Goal: Browse casually

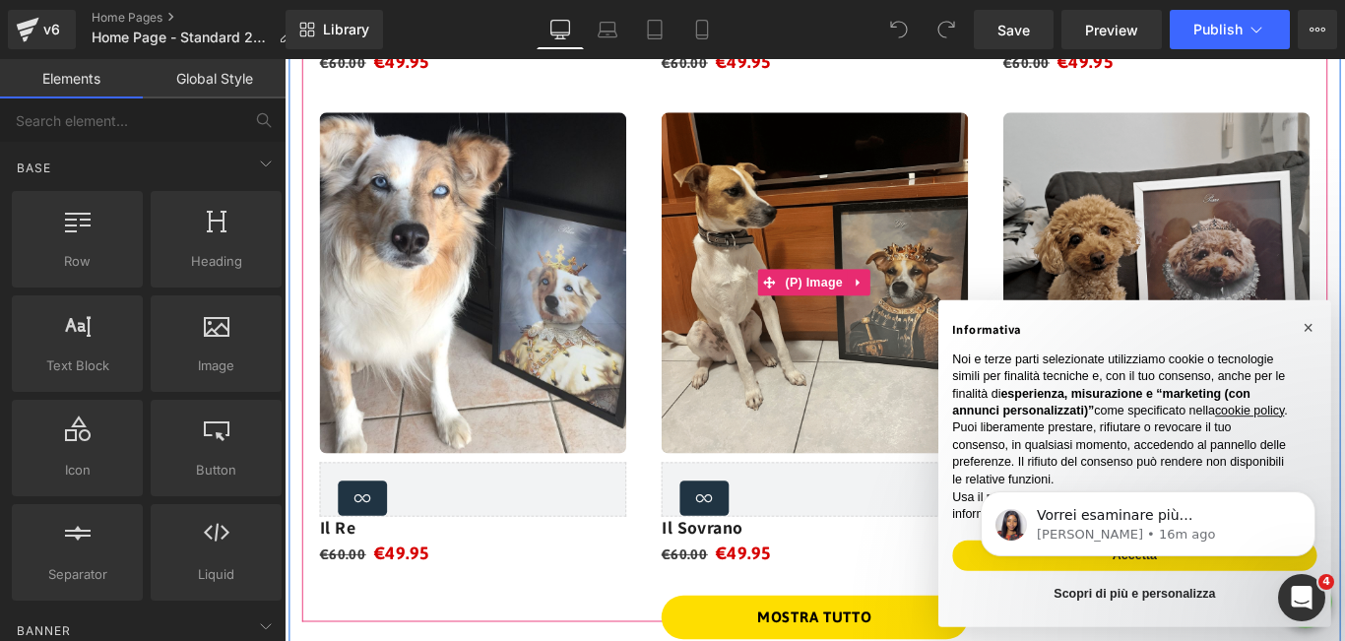
scroll to position [1280, 0]
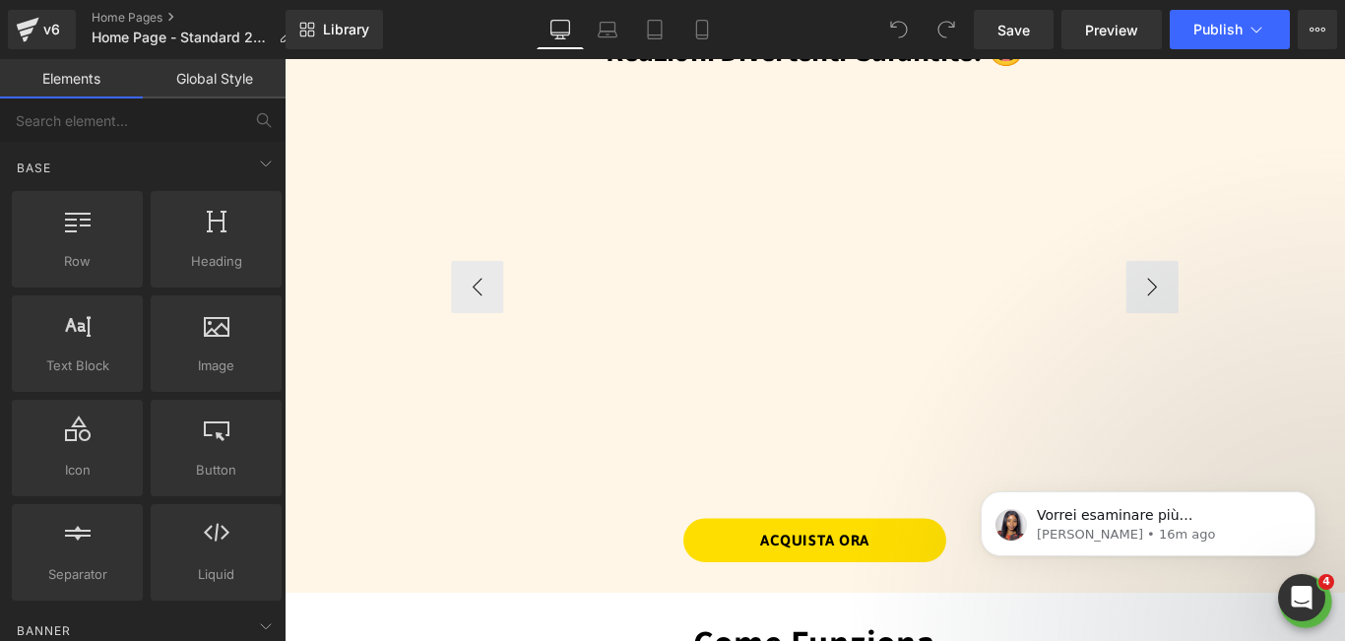
scroll to position [2068, 0]
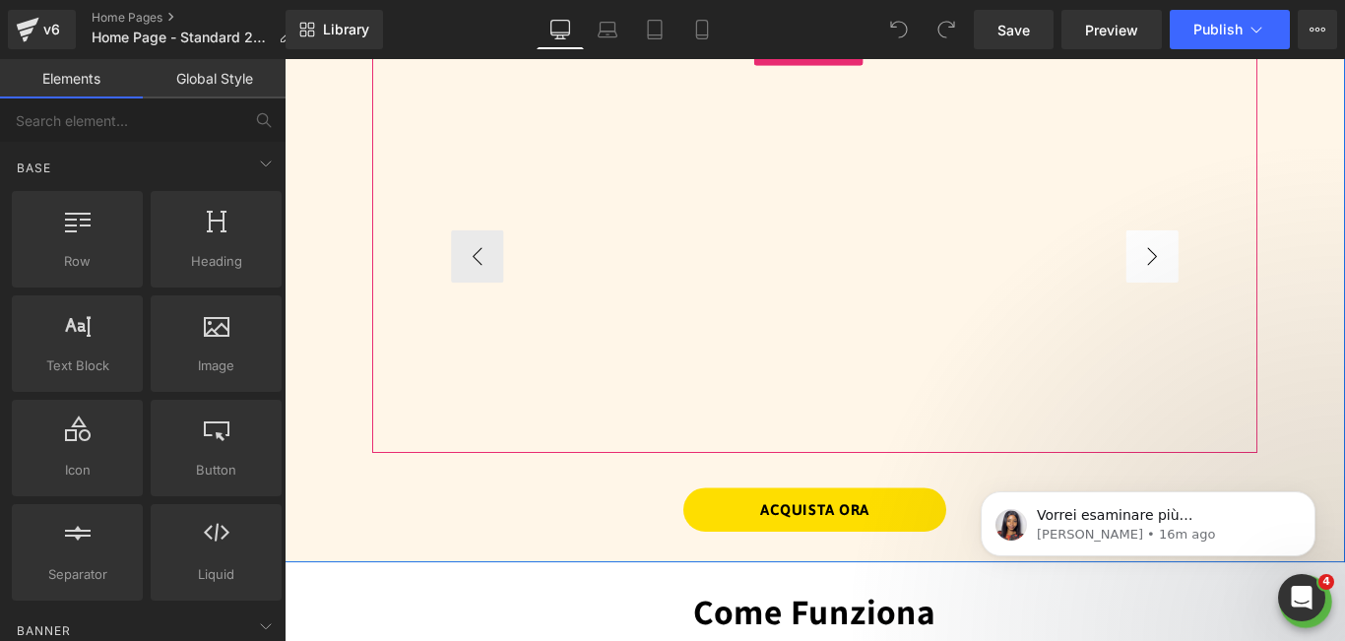
click at [1245, 268] on button "›" at bounding box center [1259, 280] width 59 height 59
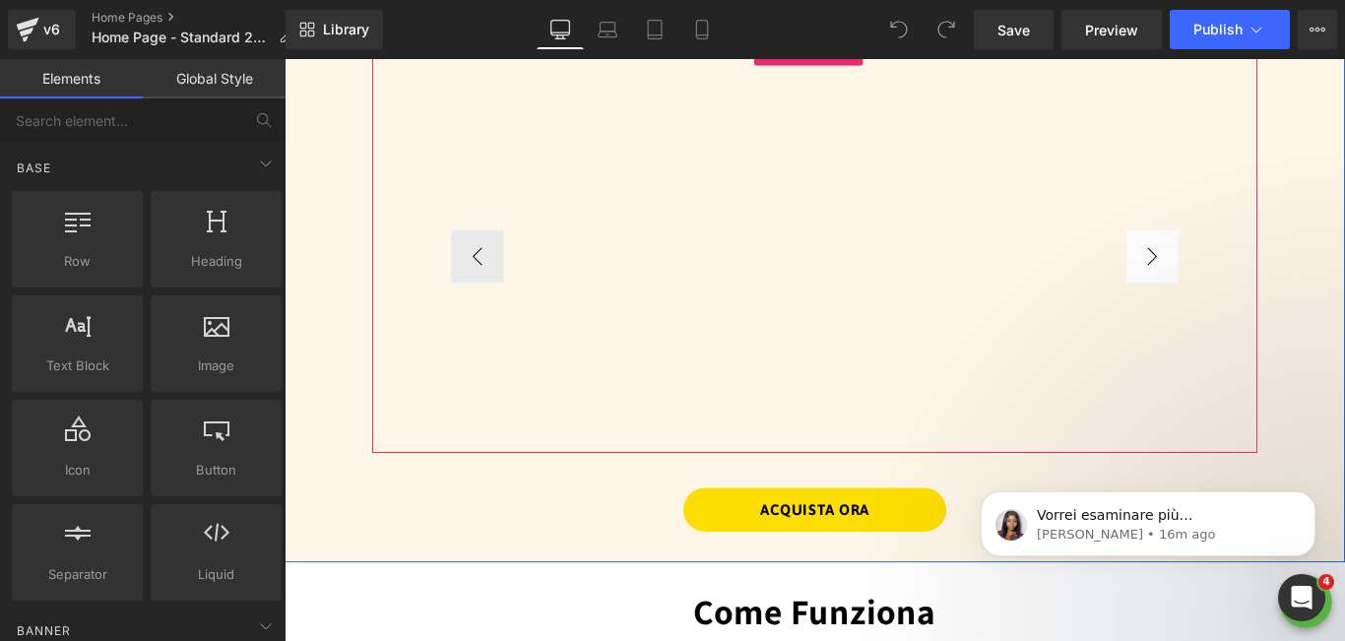
click at [1245, 268] on button "›" at bounding box center [1259, 280] width 59 height 59
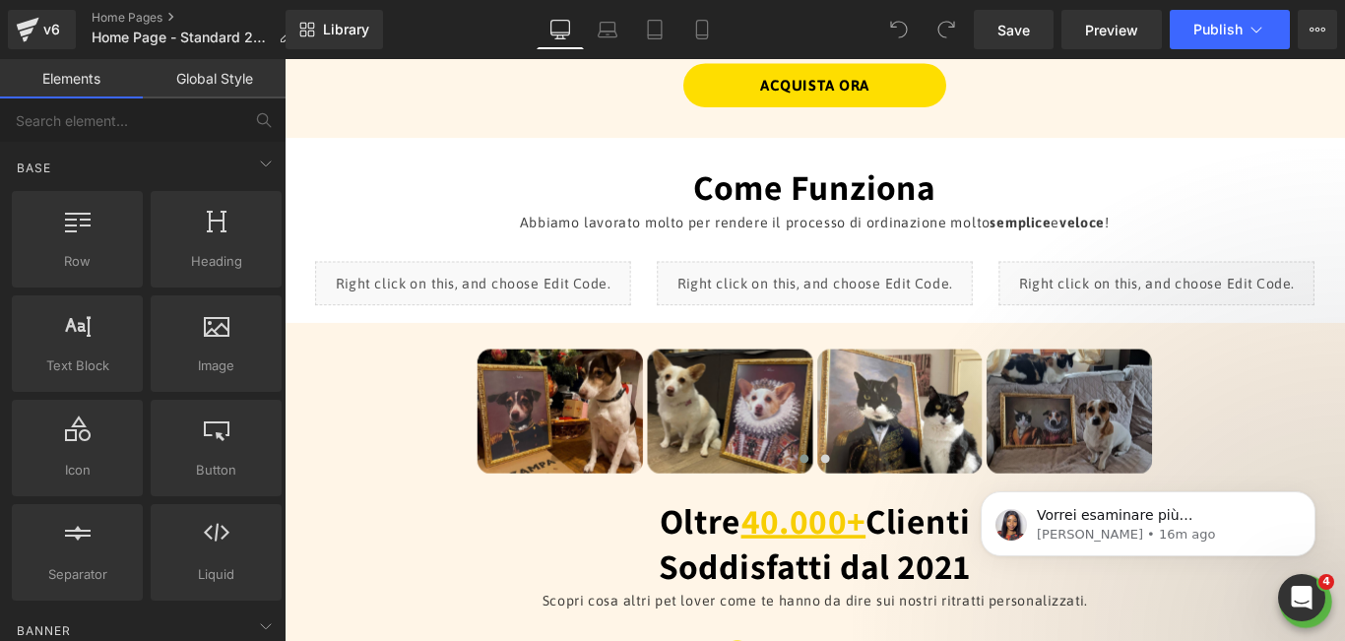
scroll to position [2659, 0]
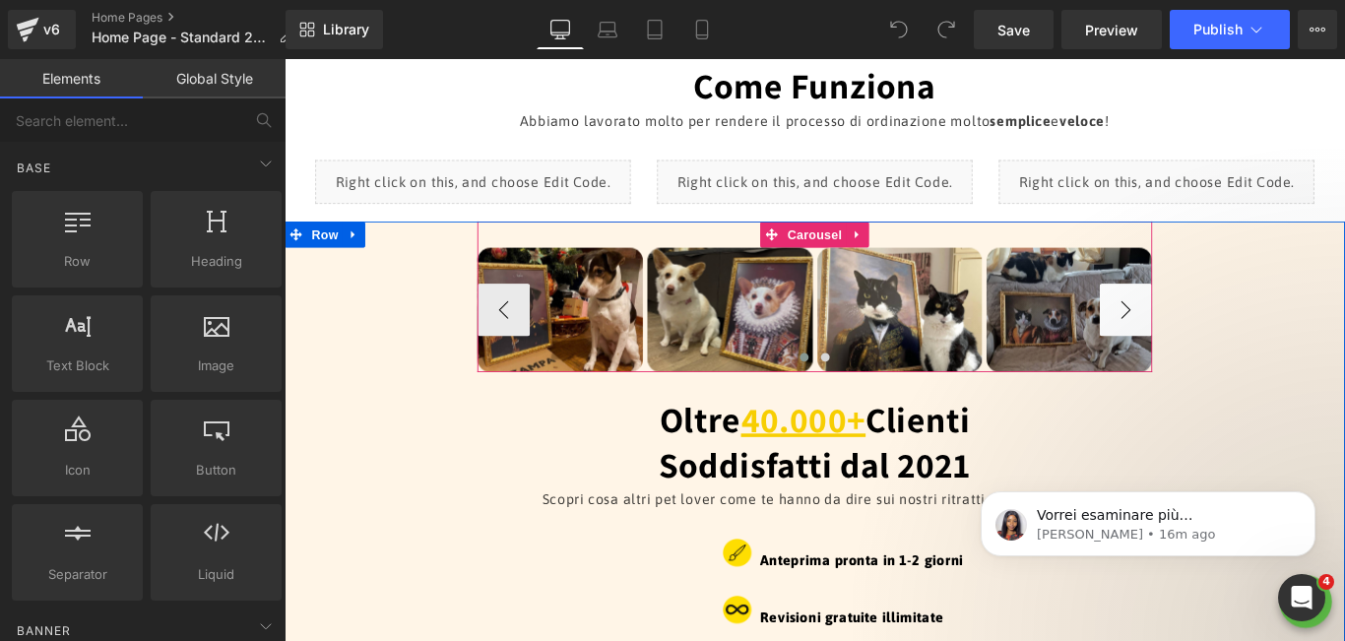
click at [1237, 328] on button "›" at bounding box center [1229, 340] width 59 height 59
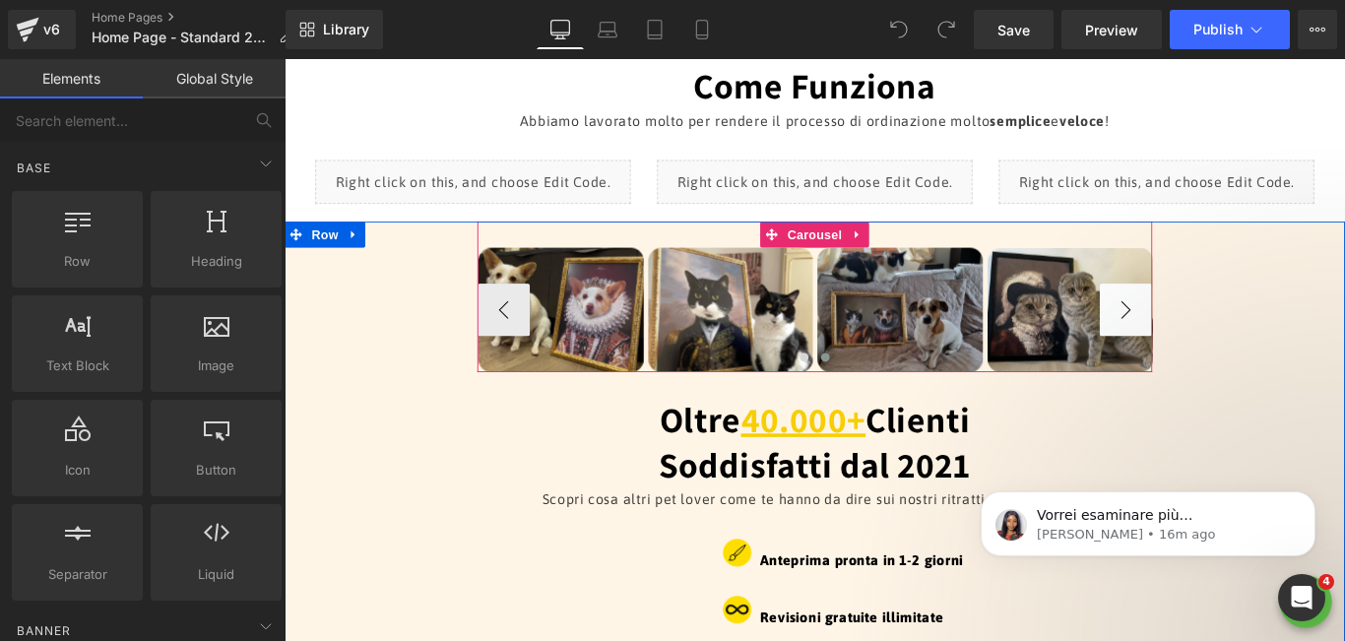
click at [1232, 332] on button "›" at bounding box center [1229, 340] width 59 height 59
click at [1231, 334] on button "›" at bounding box center [1229, 340] width 59 height 59
click at [1230, 334] on button "›" at bounding box center [1229, 340] width 59 height 59
click at [1222, 333] on button "›" at bounding box center [1229, 340] width 59 height 59
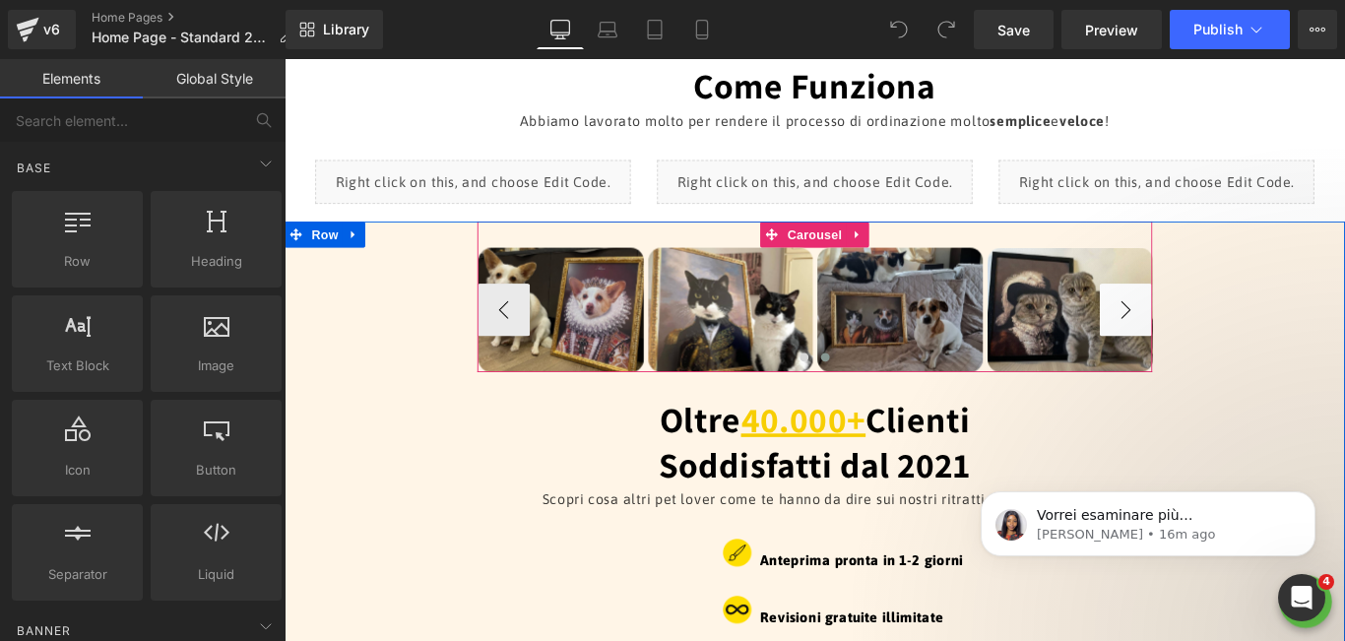
click at [1222, 333] on button "›" at bounding box center [1229, 340] width 59 height 59
click at [518, 331] on button "‹" at bounding box center [530, 340] width 59 height 59
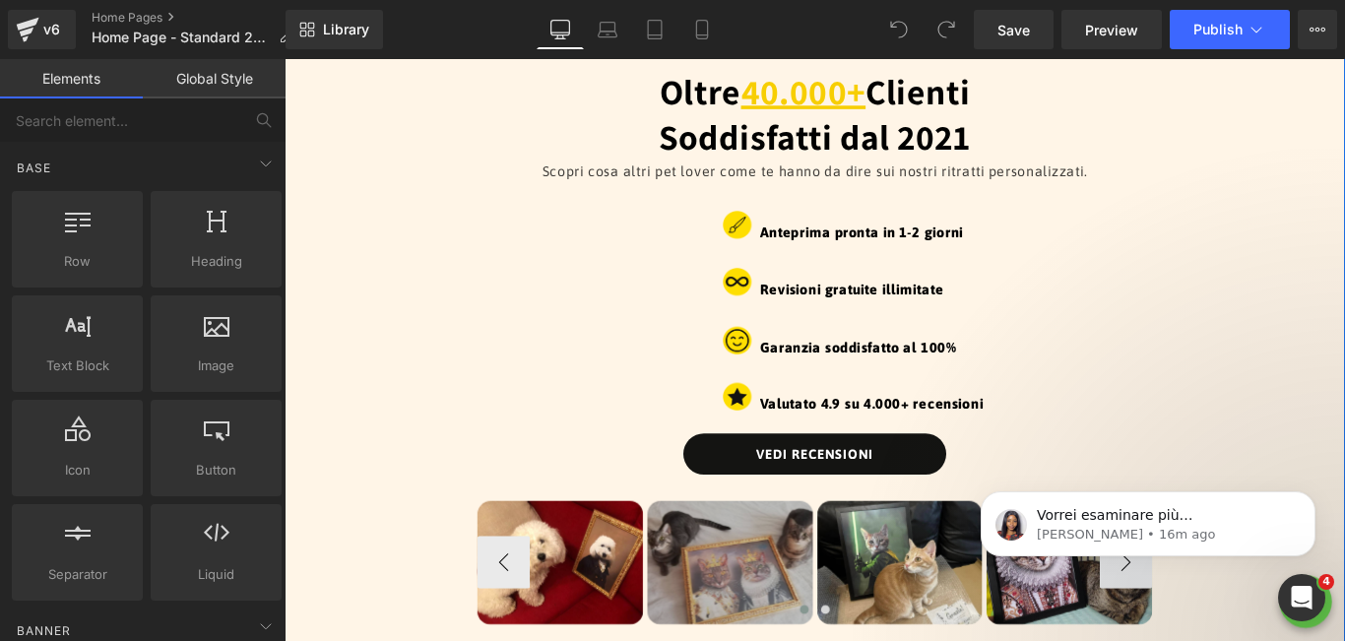
scroll to position [3250, 0]
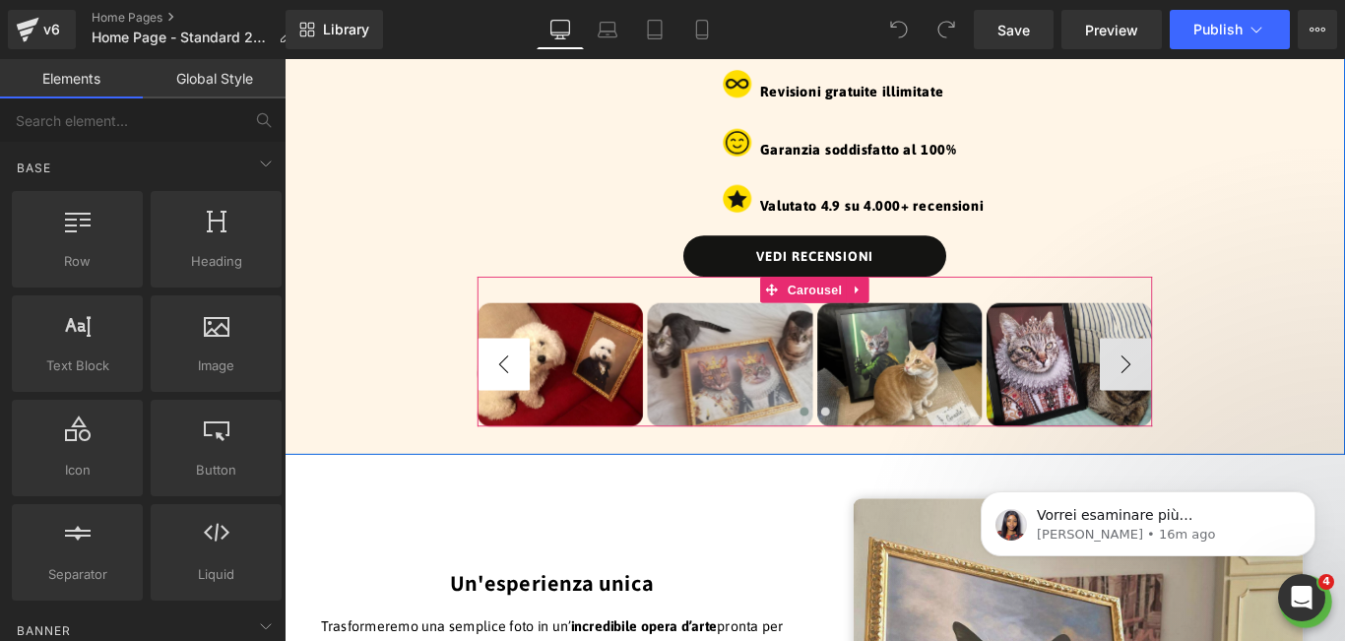
click at [534, 397] on button "‹" at bounding box center [530, 401] width 59 height 59
click at [1230, 396] on button "›" at bounding box center [1229, 401] width 59 height 59
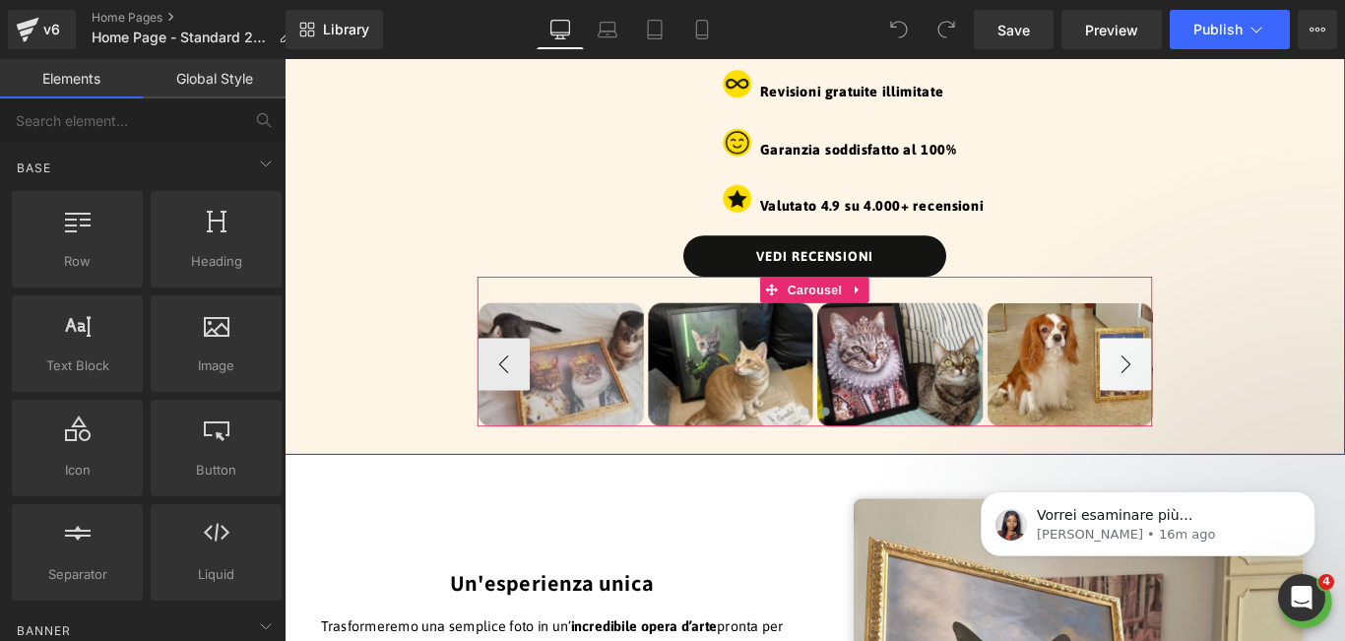
click at [1229, 387] on button "›" at bounding box center [1229, 401] width 59 height 59
click at [1229, 392] on button "›" at bounding box center [1229, 401] width 59 height 59
click at [1219, 397] on button "›" at bounding box center [1229, 401] width 59 height 59
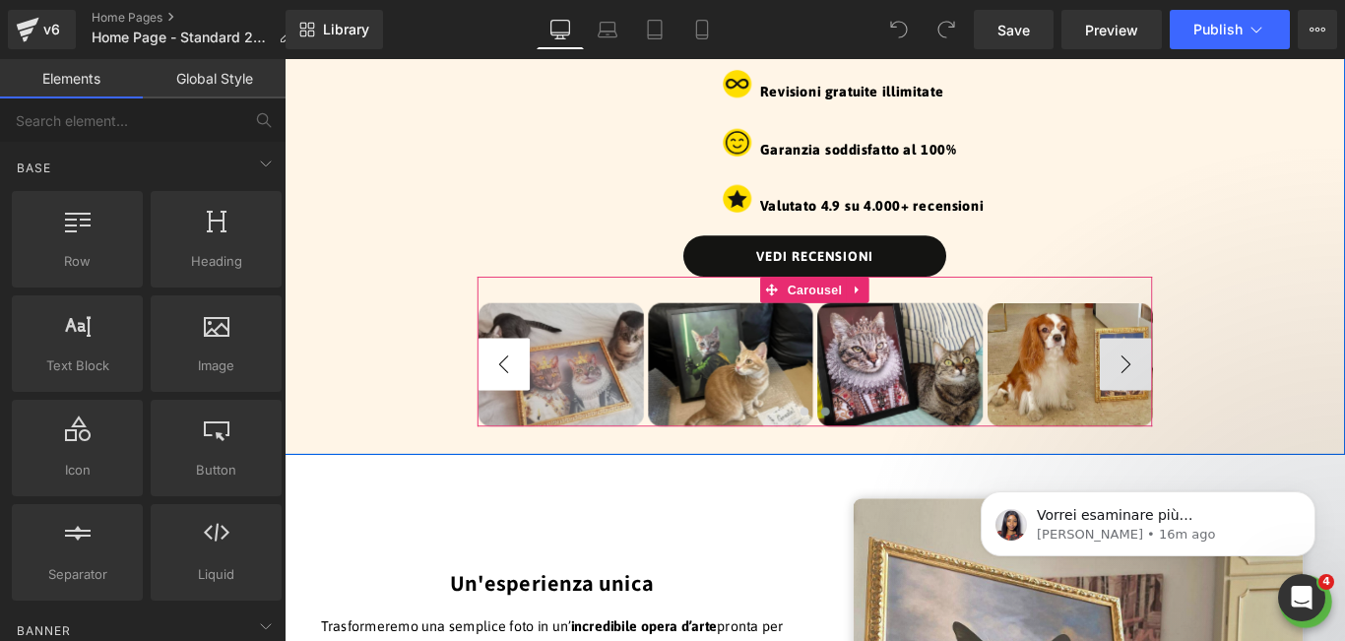
click at [520, 405] on button "‹" at bounding box center [530, 401] width 59 height 59
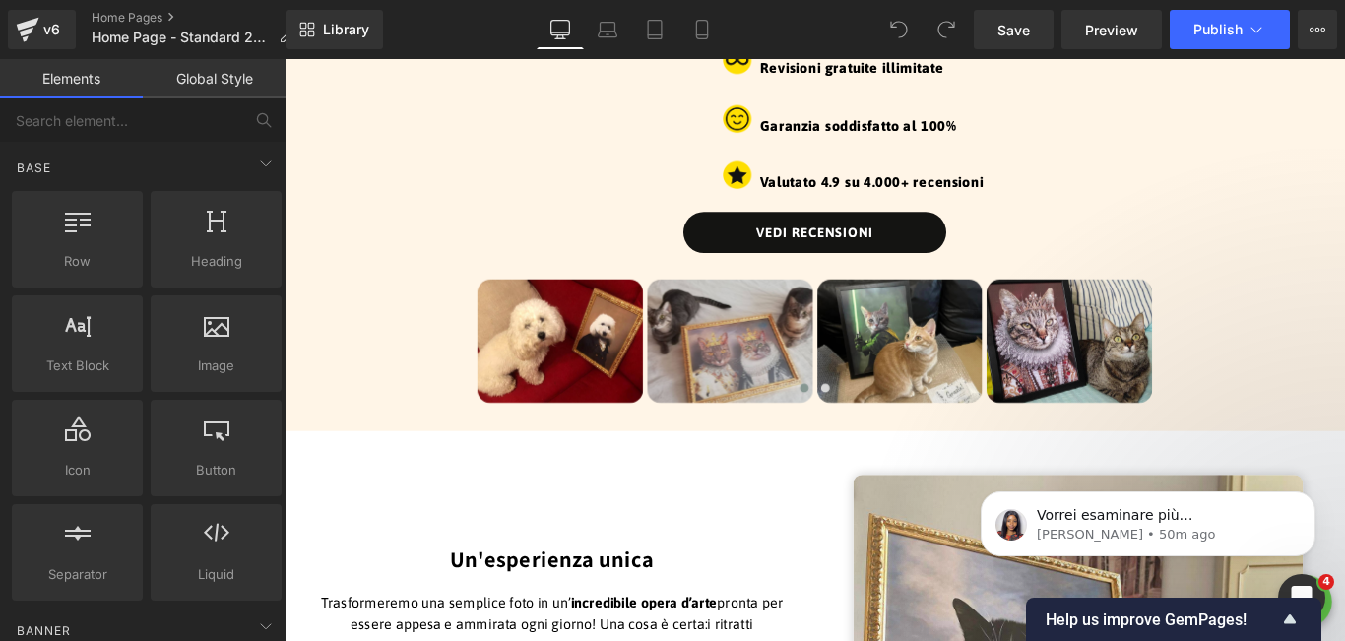
scroll to position [2941, 0]
